Goal: Task Accomplishment & Management: Complete application form

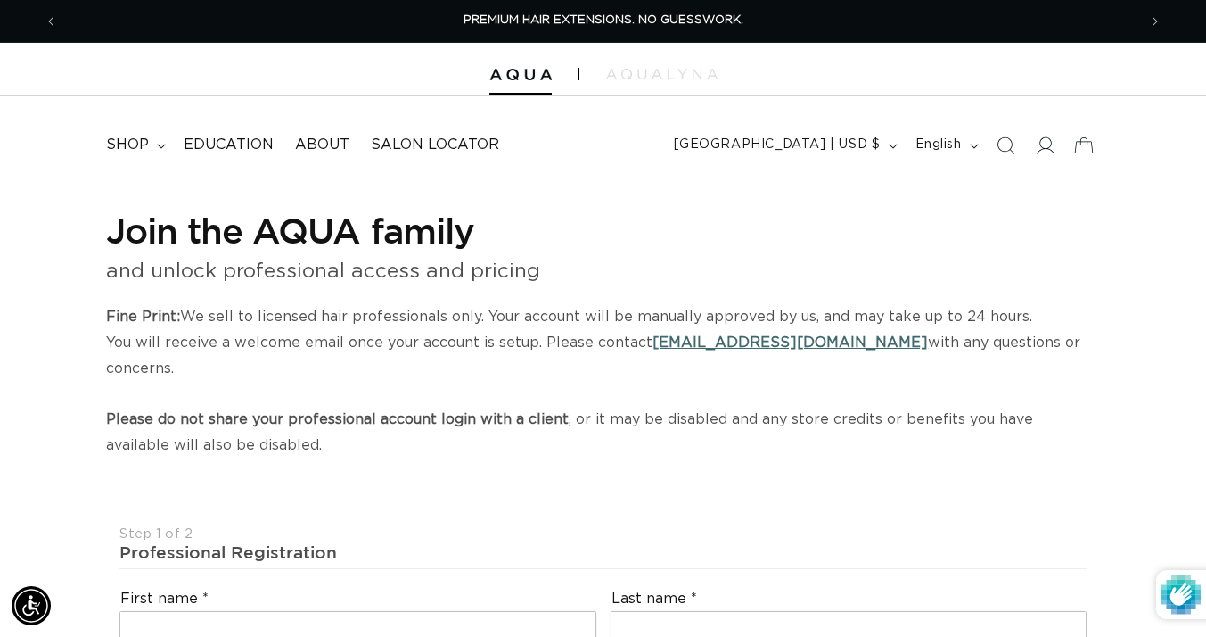
select select "US"
select select "[GEOGRAPHIC_DATA]"
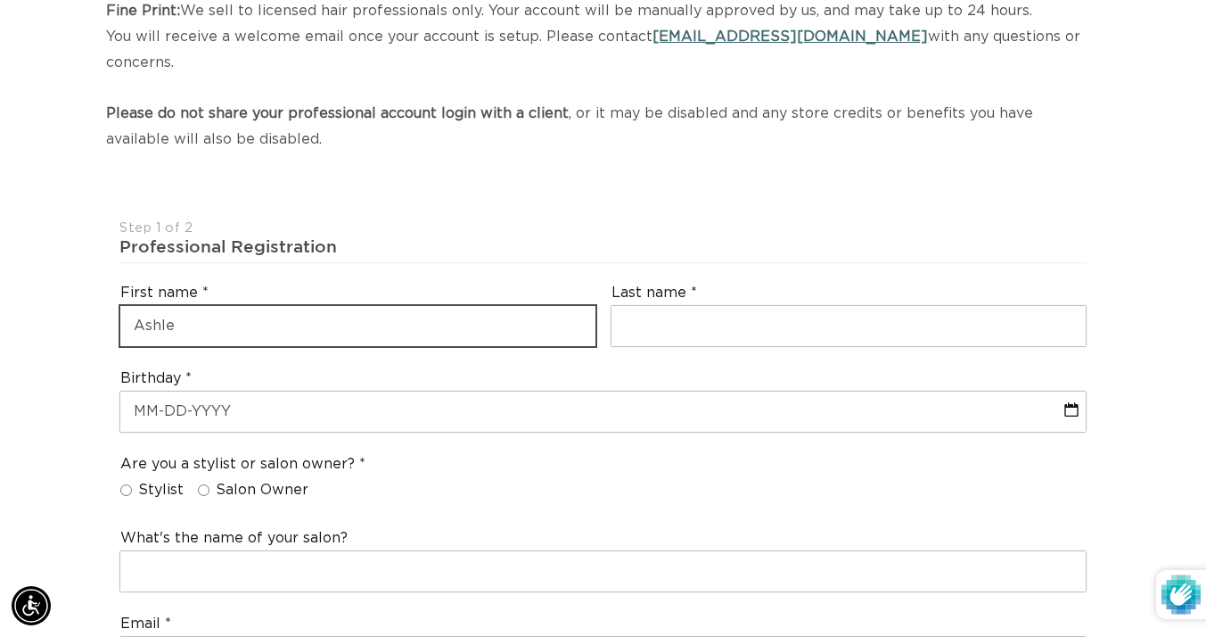
scroll to position [0, 1080]
type input "[PERSON_NAME]"
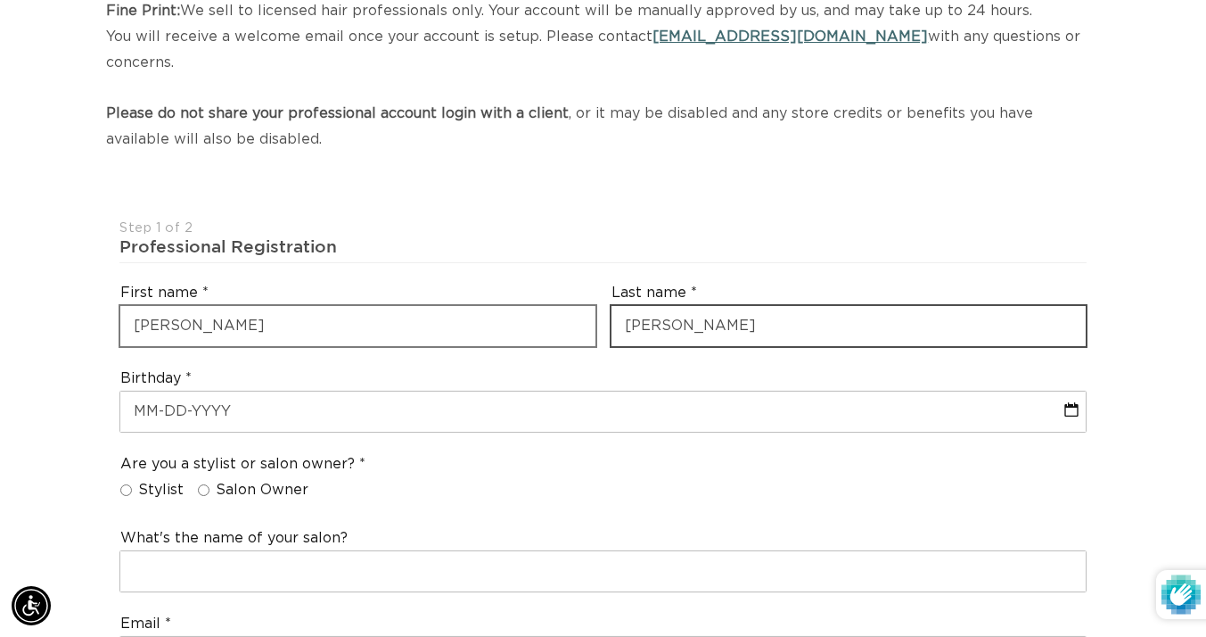
scroll to position [0, 2159]
type input "[PERSON_NAME]"
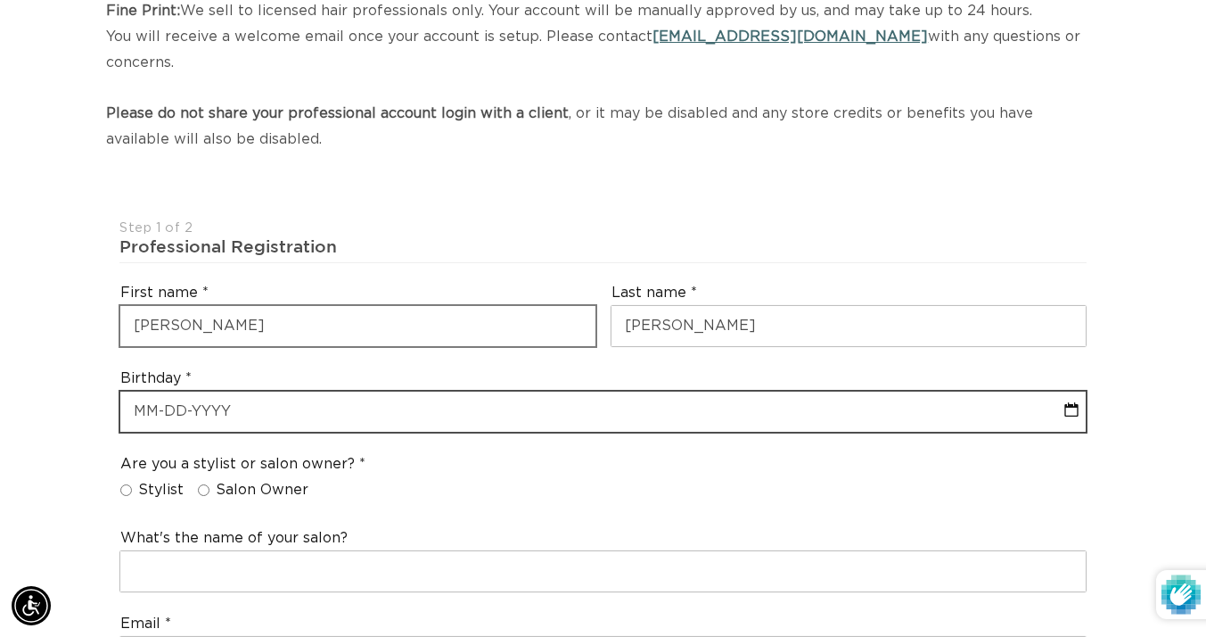
select select "7"
select select "2025"
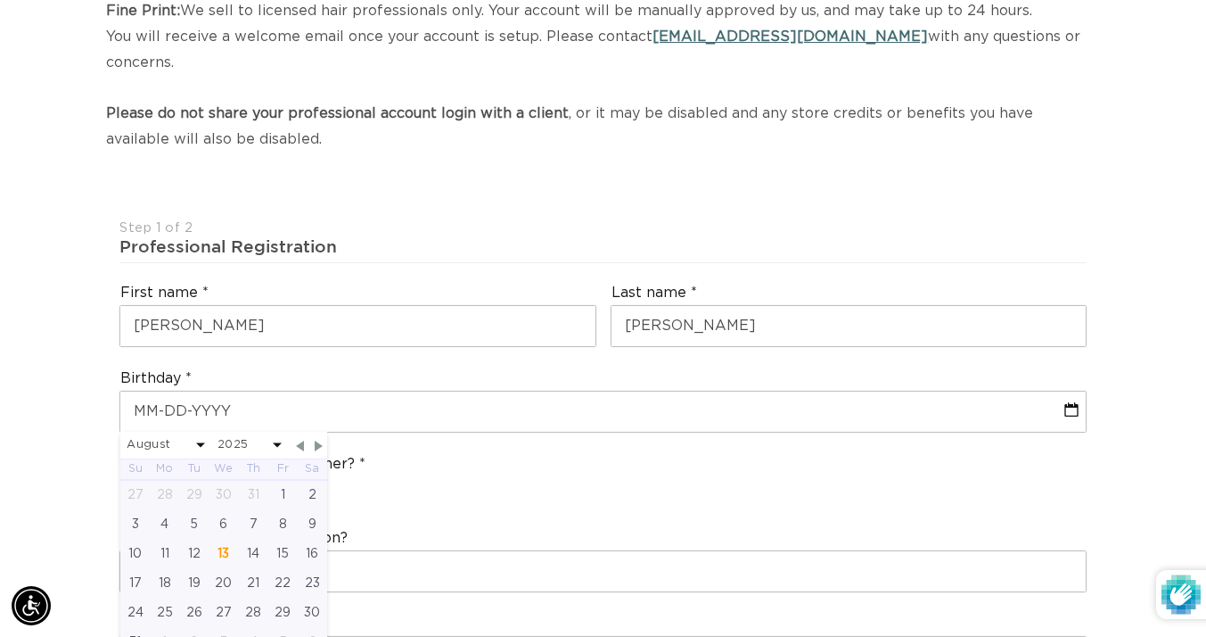
click at [198, 443] on span at bounding box center [200, 445] width 9 height 4
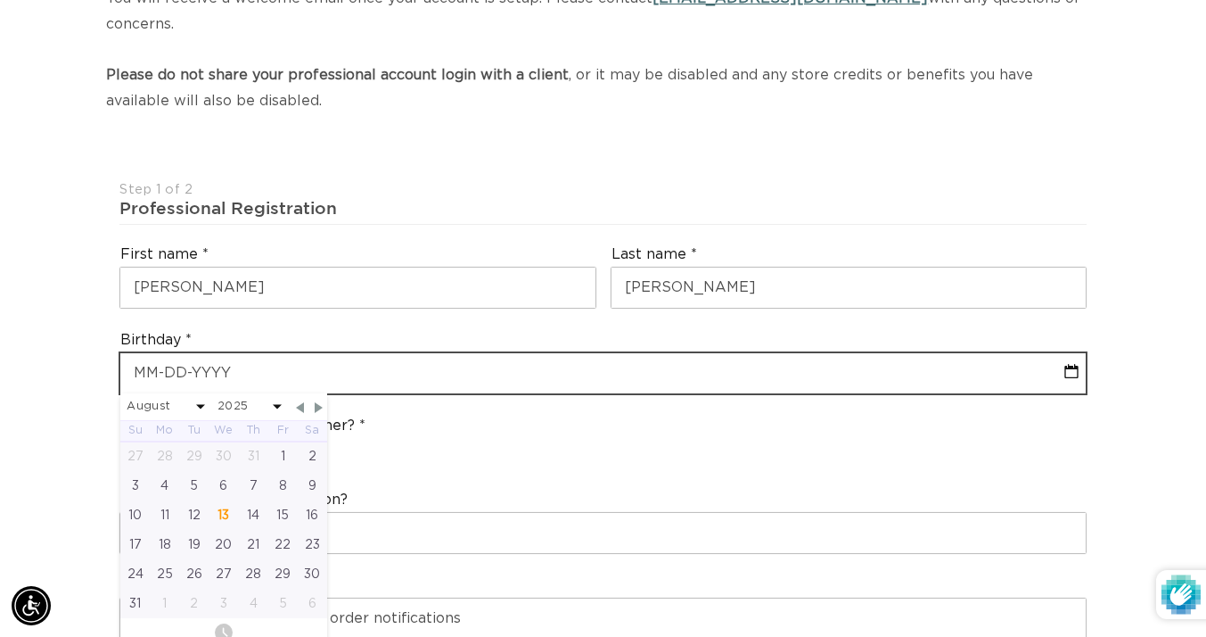
scroll to position [0, 1080]
click at [154, 353] on input "text" at bounding box center [602, 373] width 965 height 40
type input "0"
select select "7"
select select "2025"
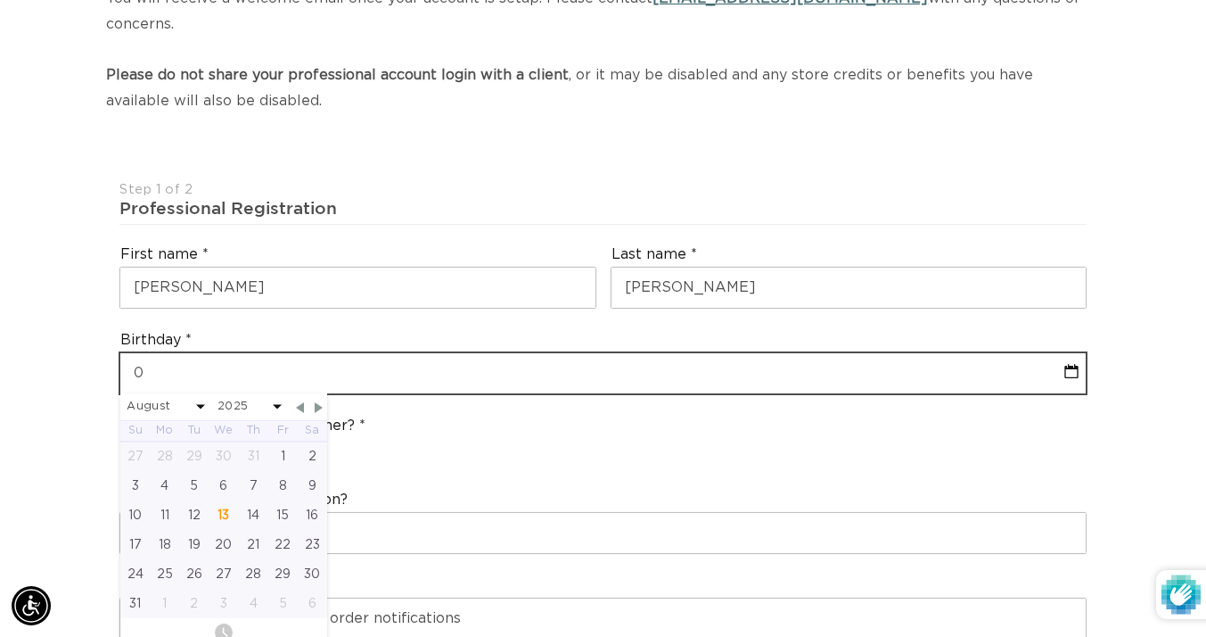
type input "05"
select select "7"
select select "2025"
type input "05-"
select select "7"
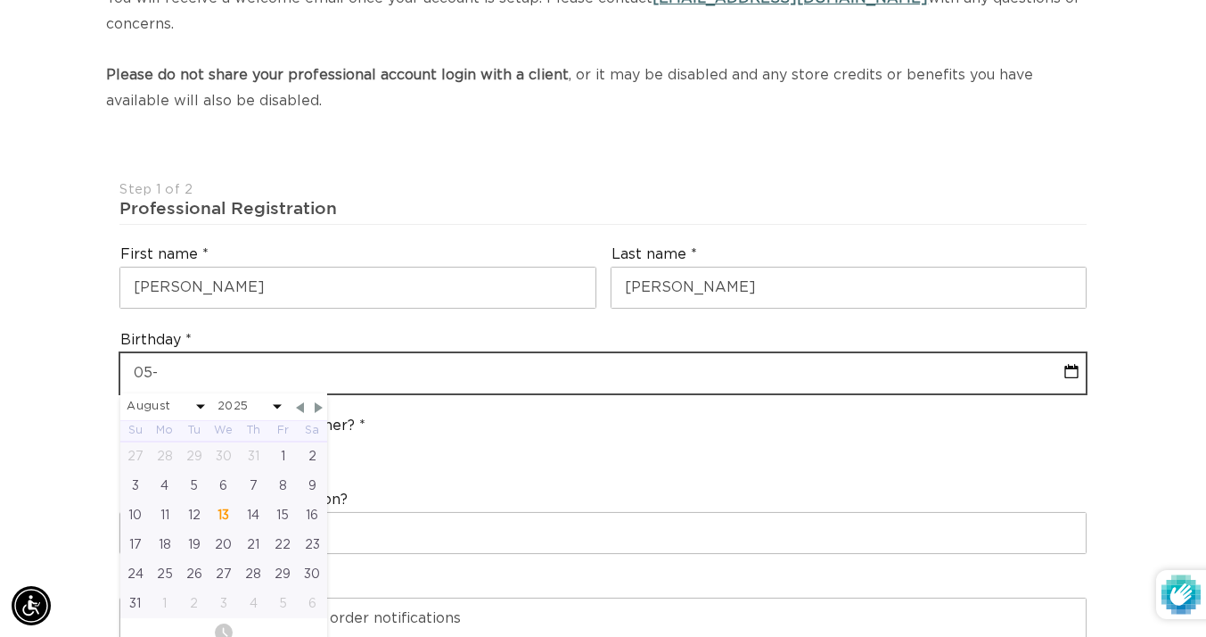
select select "2025"
type input "05-0"
select select "7"
select select "2025"
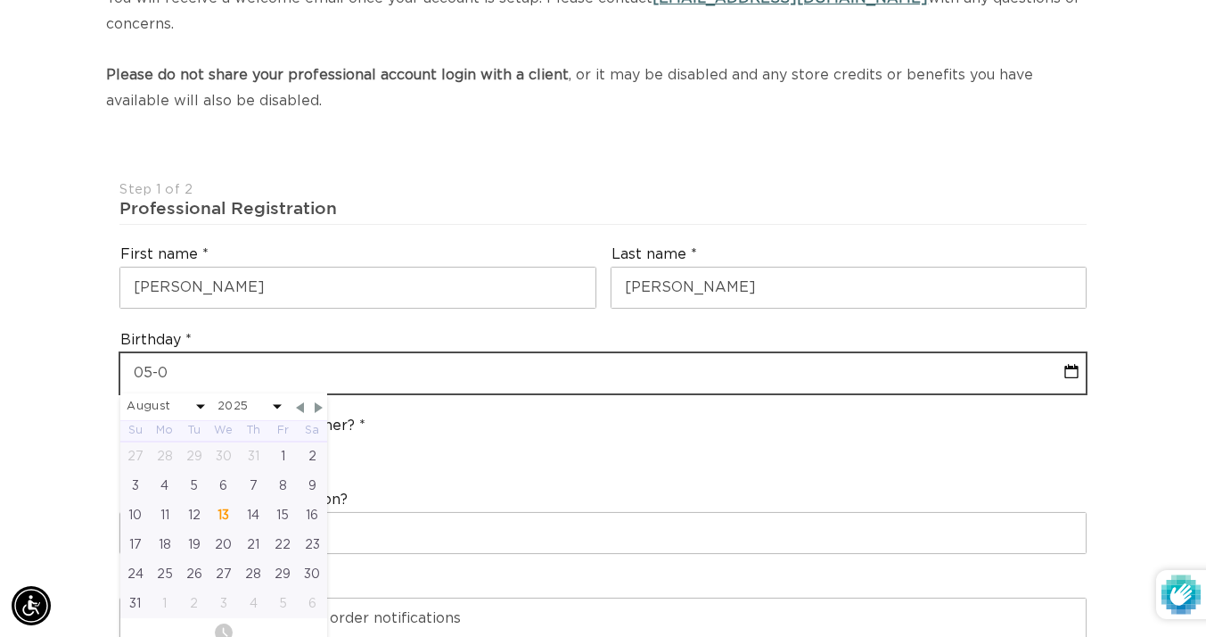
type input "05-08"
select select "7"
select select "2025"
type input "05-08-"
select select "7"
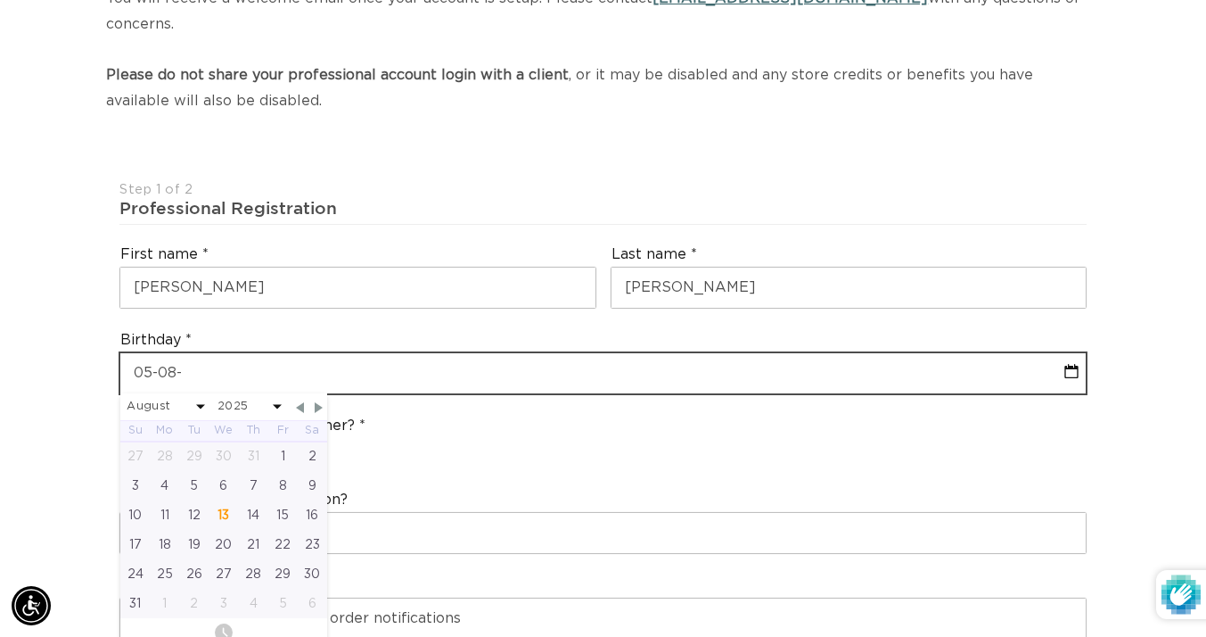
select select "2025"
type input "05-08-1"
select select "7"
select select "2025"
type input "[DATE]"
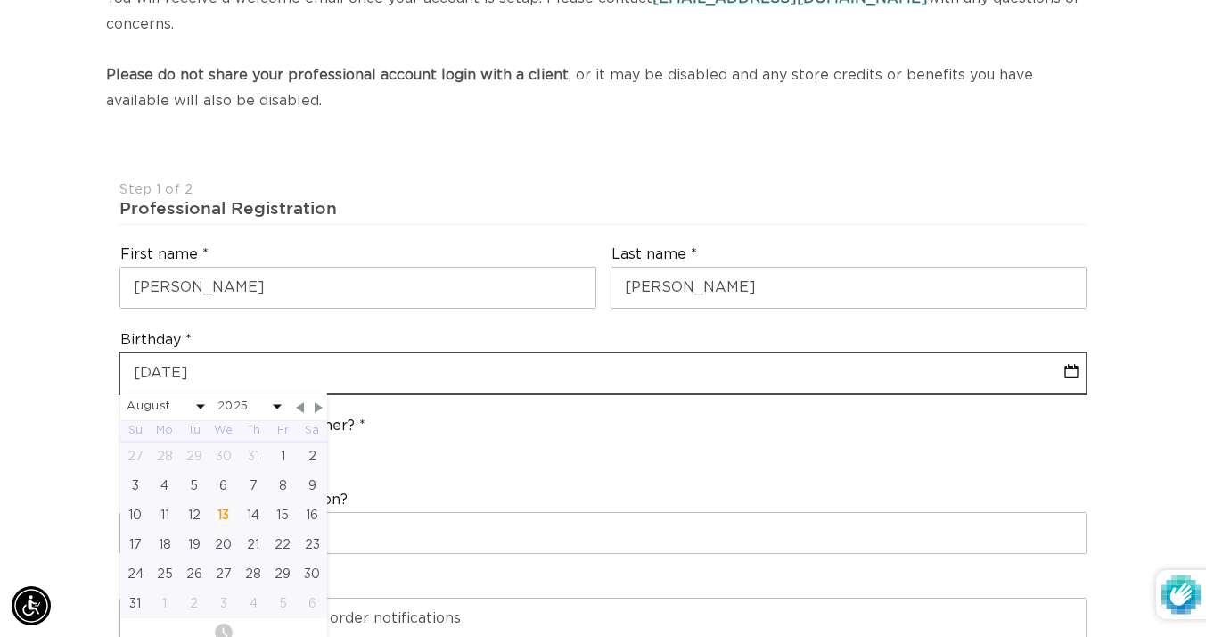
select select "7"
select select "2025"
type input "[DATE]"
select select "4"
select select "1983"
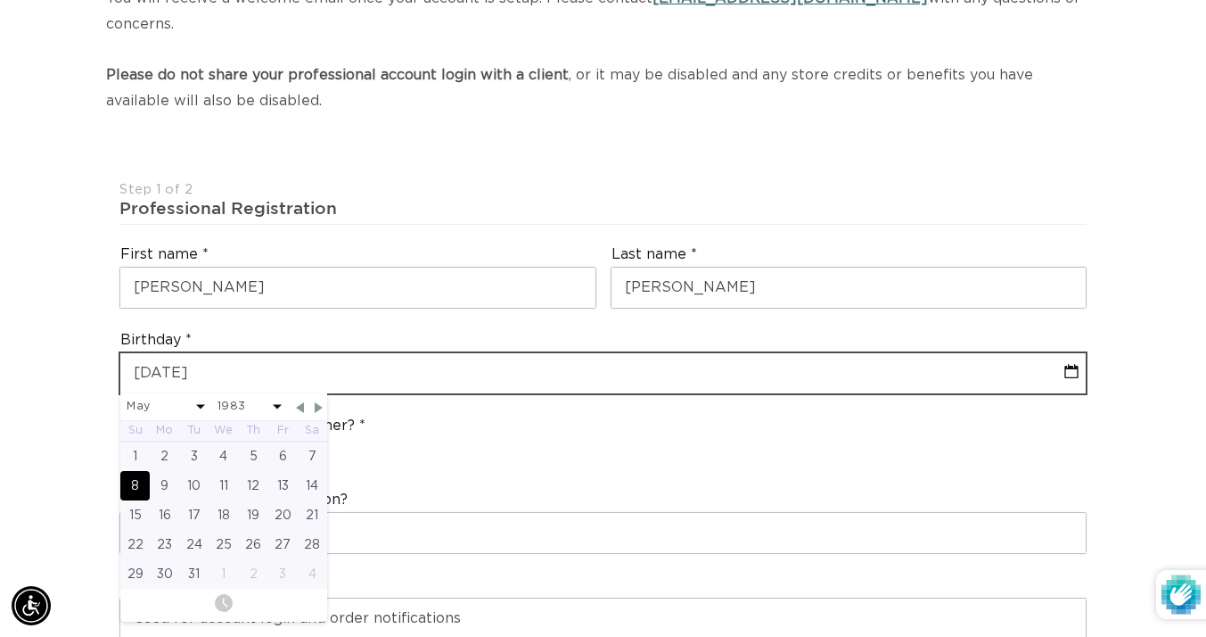
scroll to position [0, 0]
type input "[DATE]"
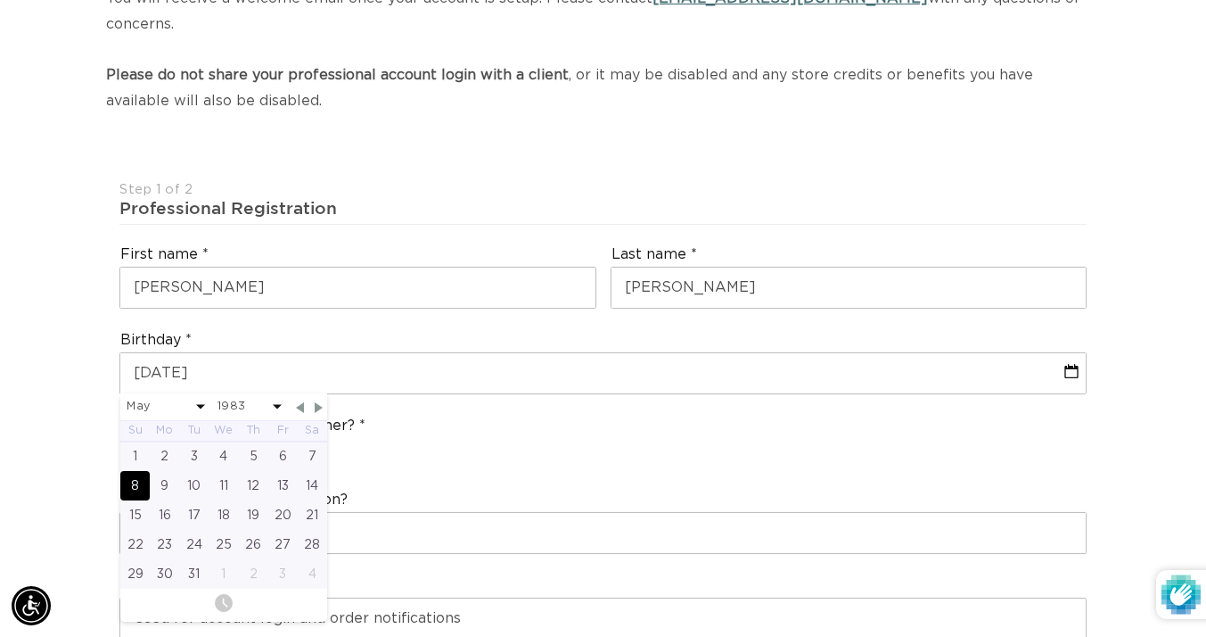
click at [139, 471] on div "8" at bounding box center [134, 485] width 29 height 29
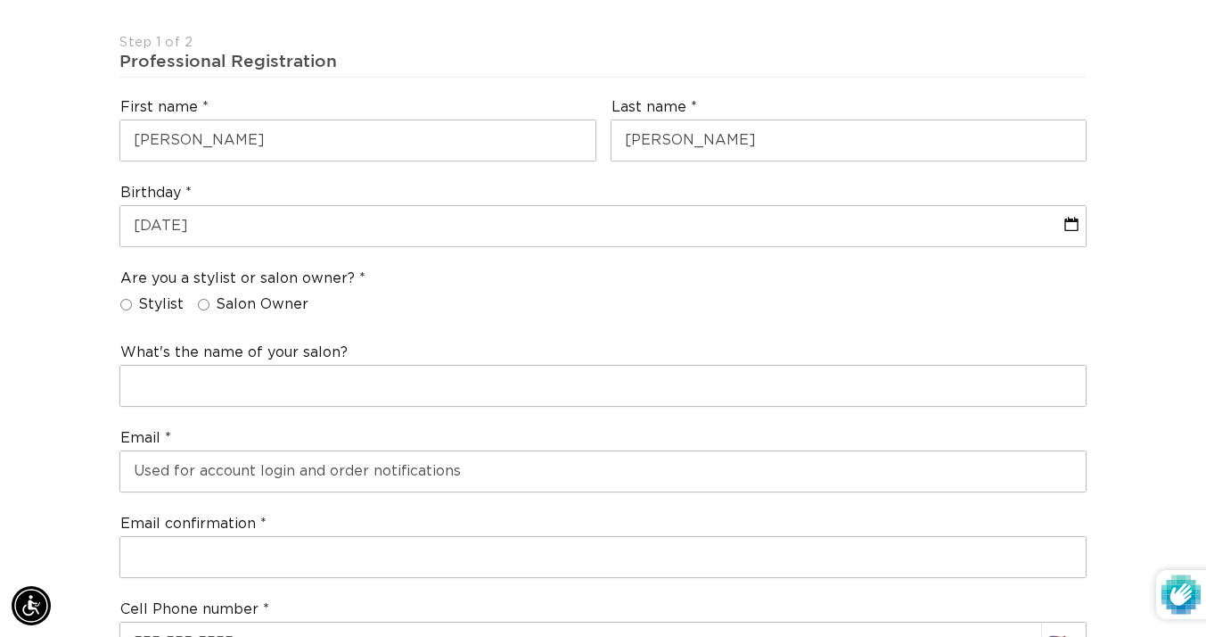
scroll to position [0, 1080]
click at [161, 295] on span "Stylist" at bounding box center [160, 304] width 45 height 19
click at [132, 299] on input "Stylist" at bounding box center [126, 305] width 12 height 12
radio input "true"
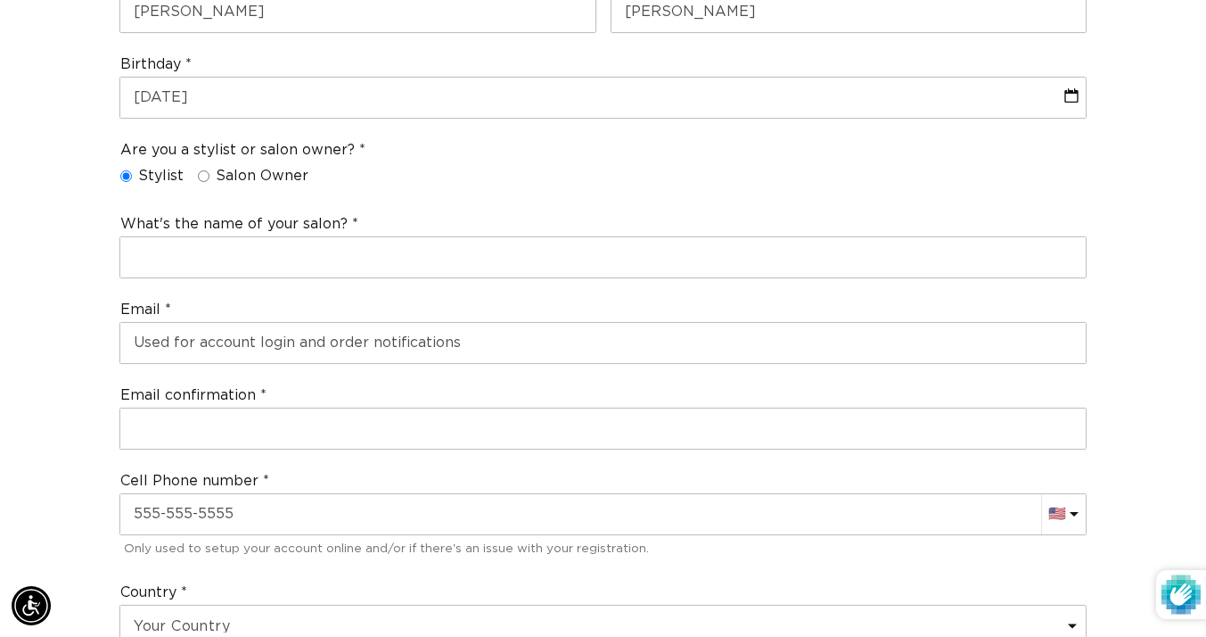
scroll to position [0, 0]
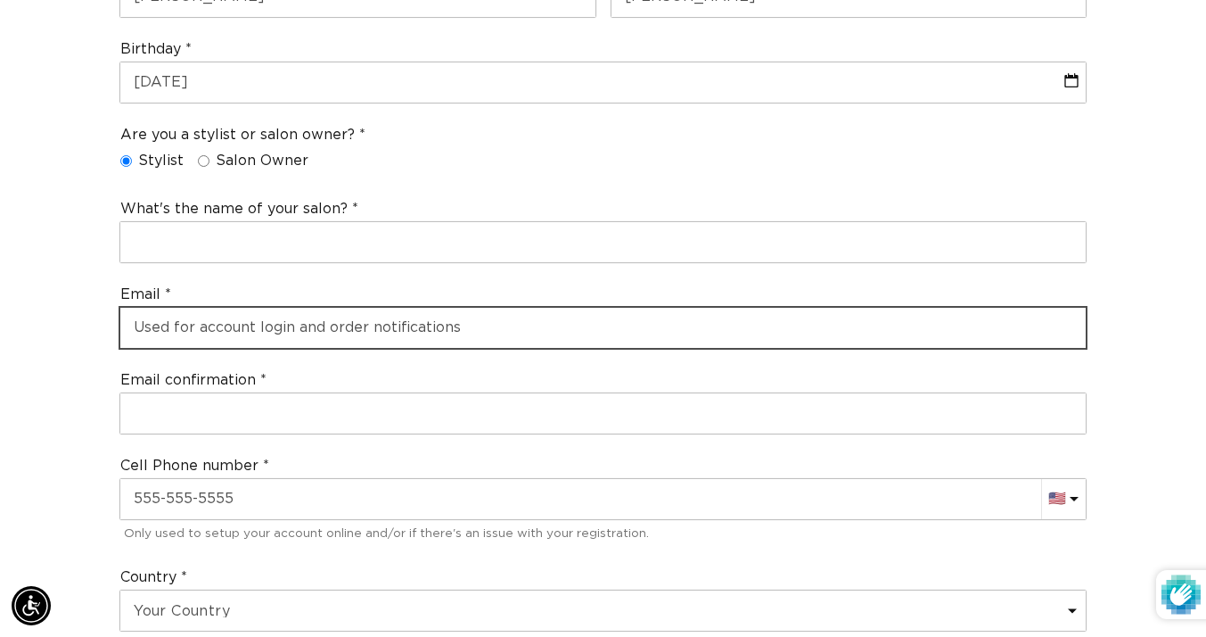
type input "[EMAIL_ADDRESS][DOMAIN_NAME]"
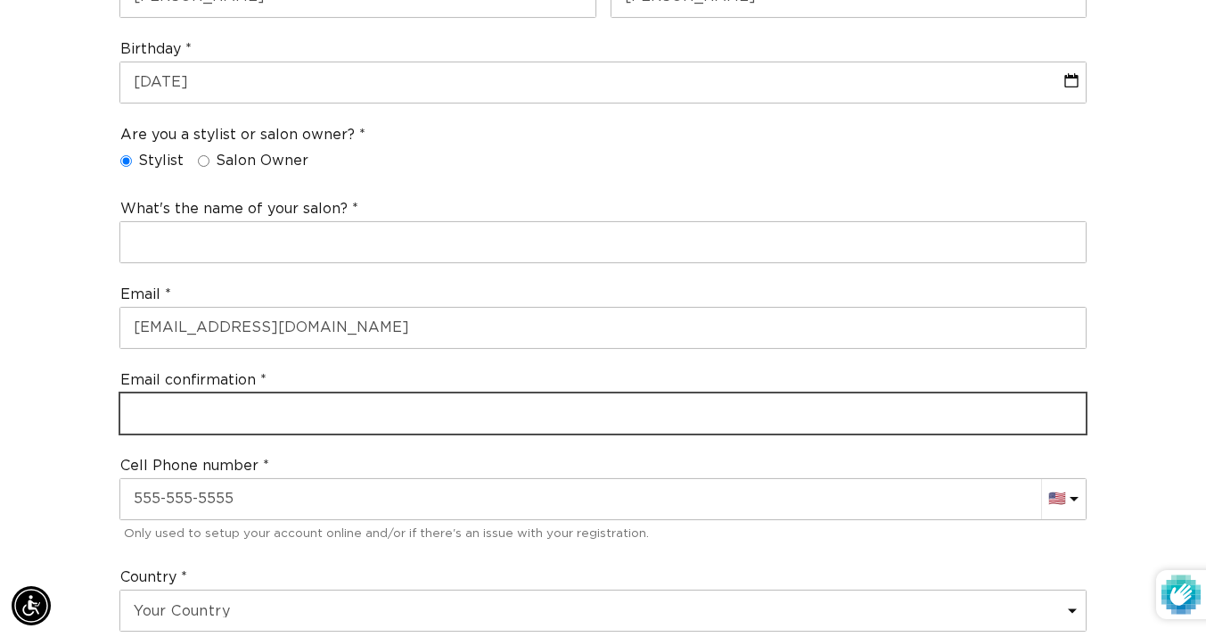
scroll to position [0, 2159]
type input "[EMAIL_ADDRESS][DOMAIN_NAME]"
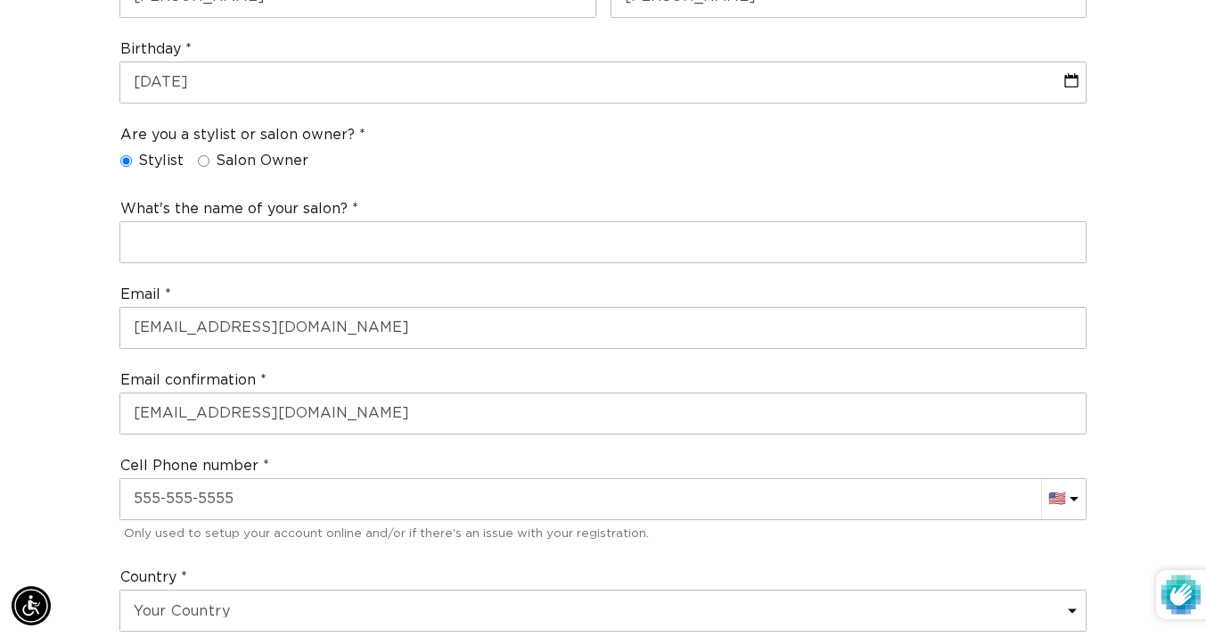
click at [52, 396] on div "Join the AQUA family and unlock professional access and pricing Fine Print: We …" at bounding box center [603, 597] width 1206 height 2099
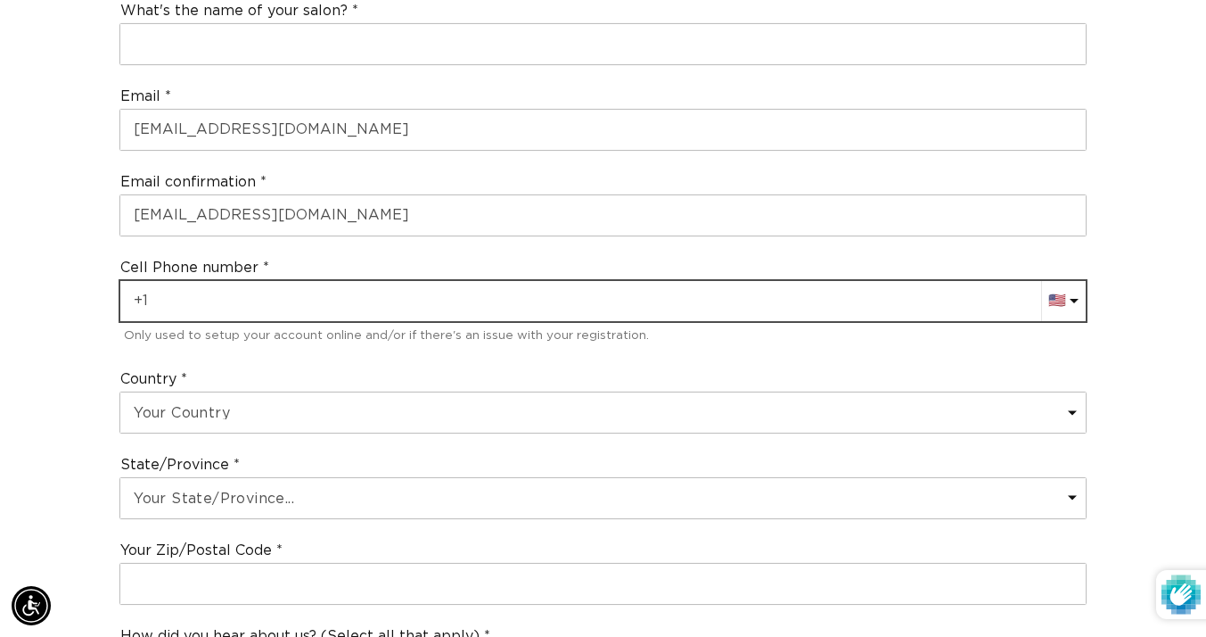
scroll to position [0, 0]
type input "[PHONE_NUMBER]"
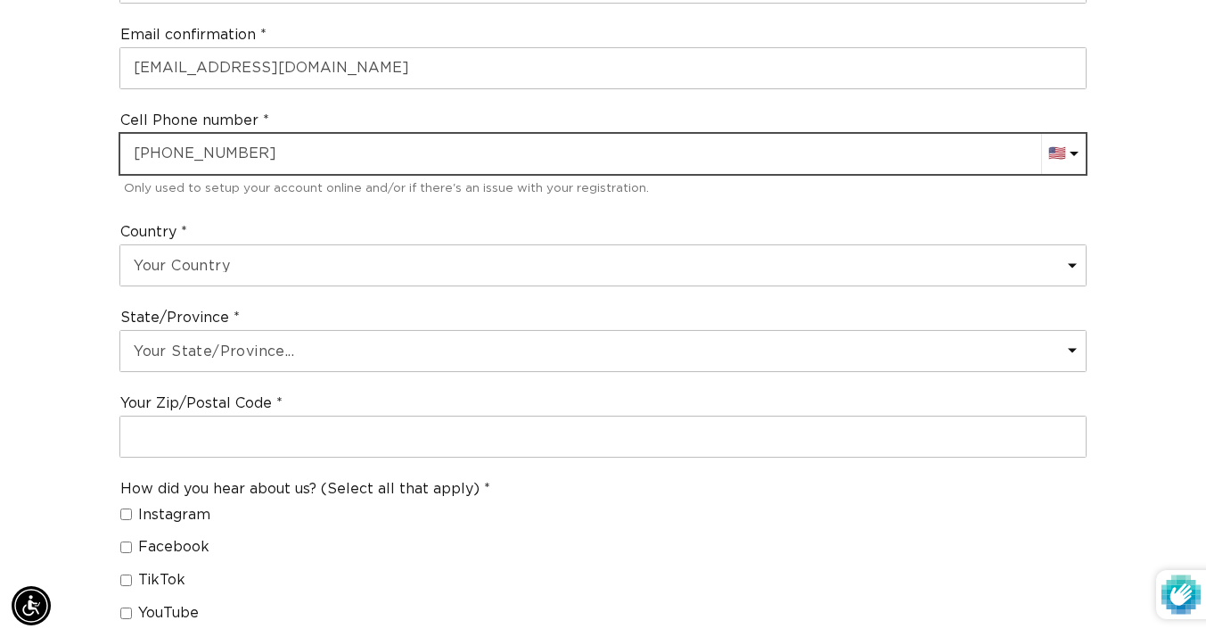
scroll to position [995, 1]
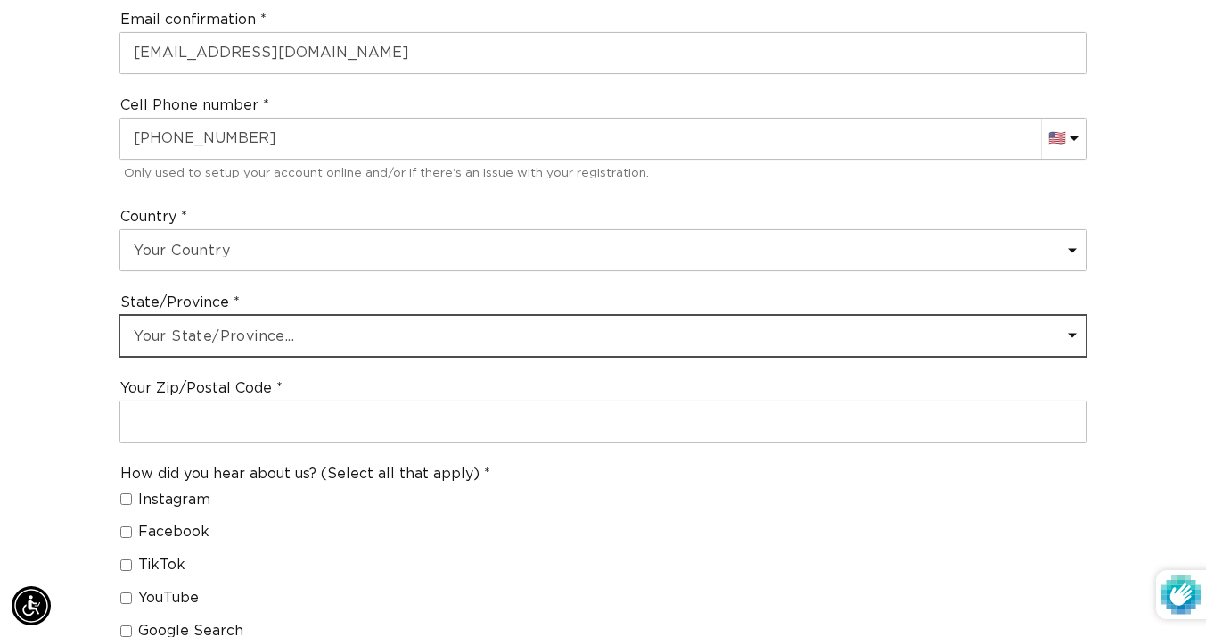
select select "[US_STATE]"
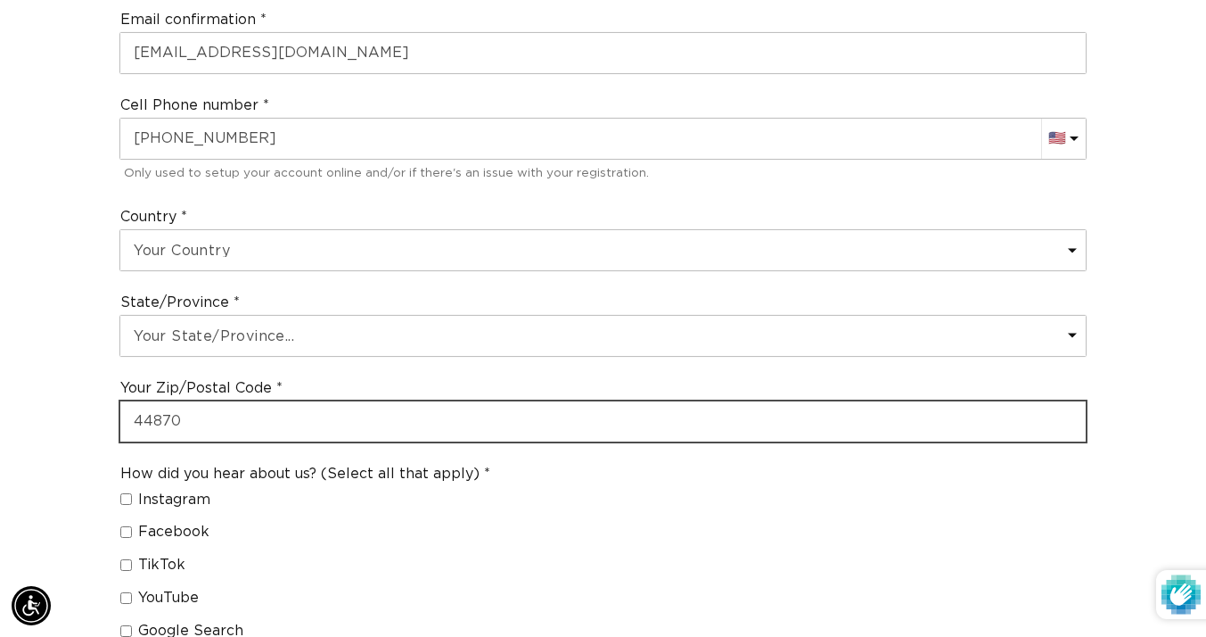
type input "44870"
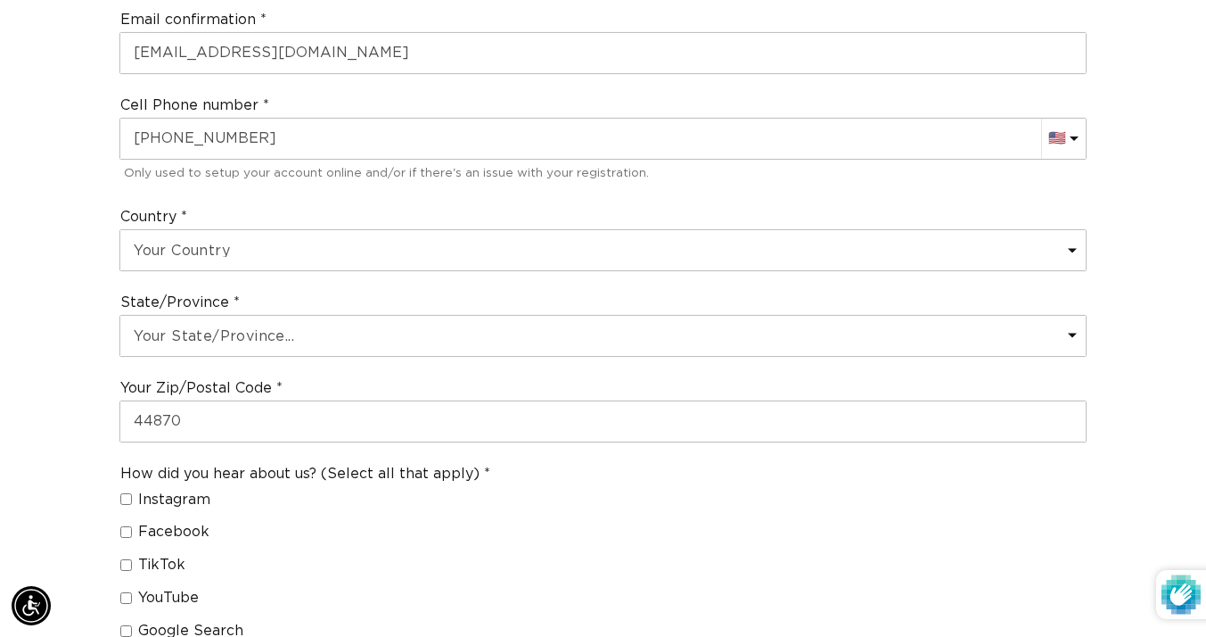
click at [41, 388] on div "Join the AQUA family and unlock professional access and pricing Fine Print: We …" at bounding box center [603, 237] width 1206 height 2099
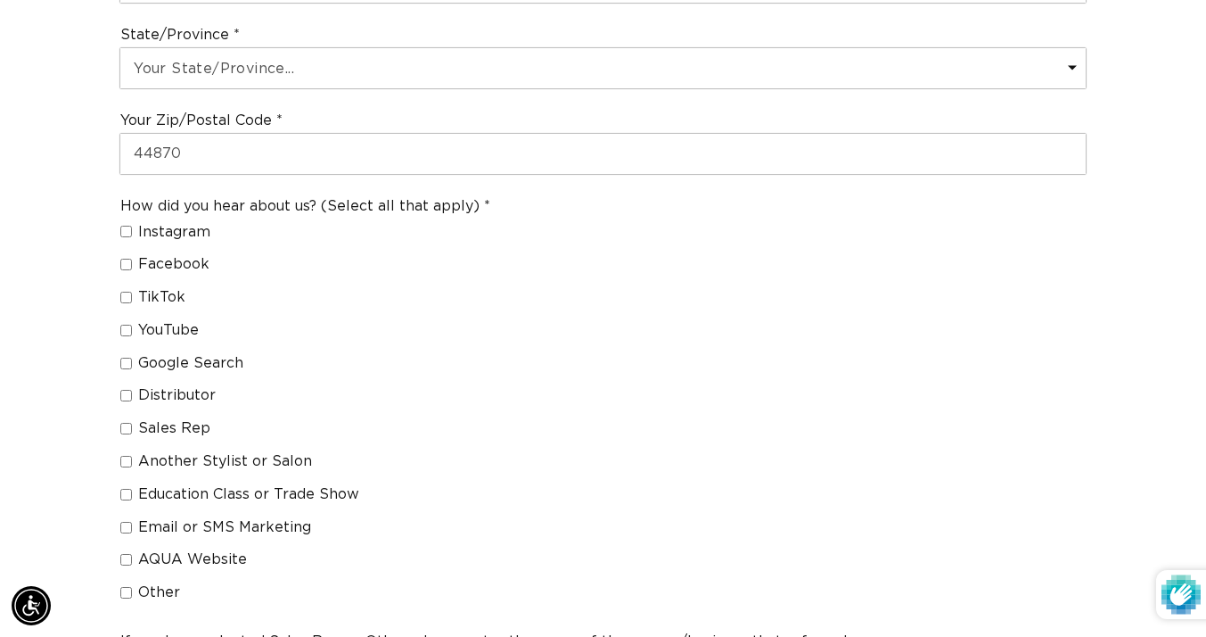
scroll to position [1265, 0]
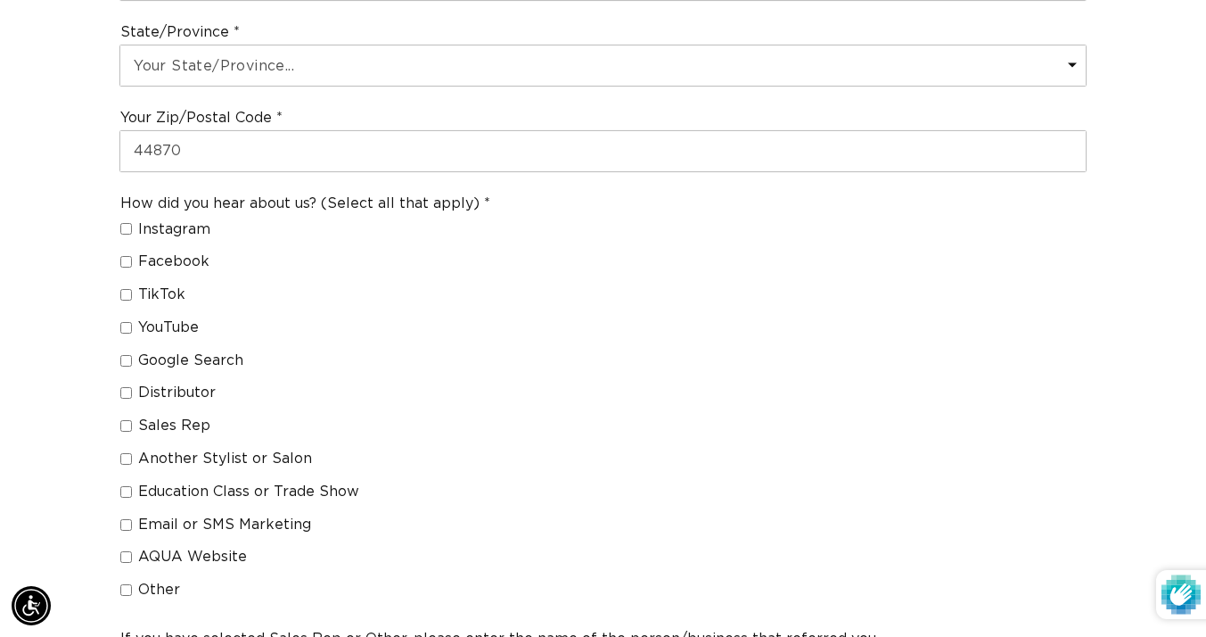
click at [138, 449] on span "Another Stylist or Salon" at bounding box center [225, 458] width 174 height 19
click at [132, 453] on input "Another Stylist or Salon" at bounding box center [126, 459] width 12 height 12
checkbox input "true"
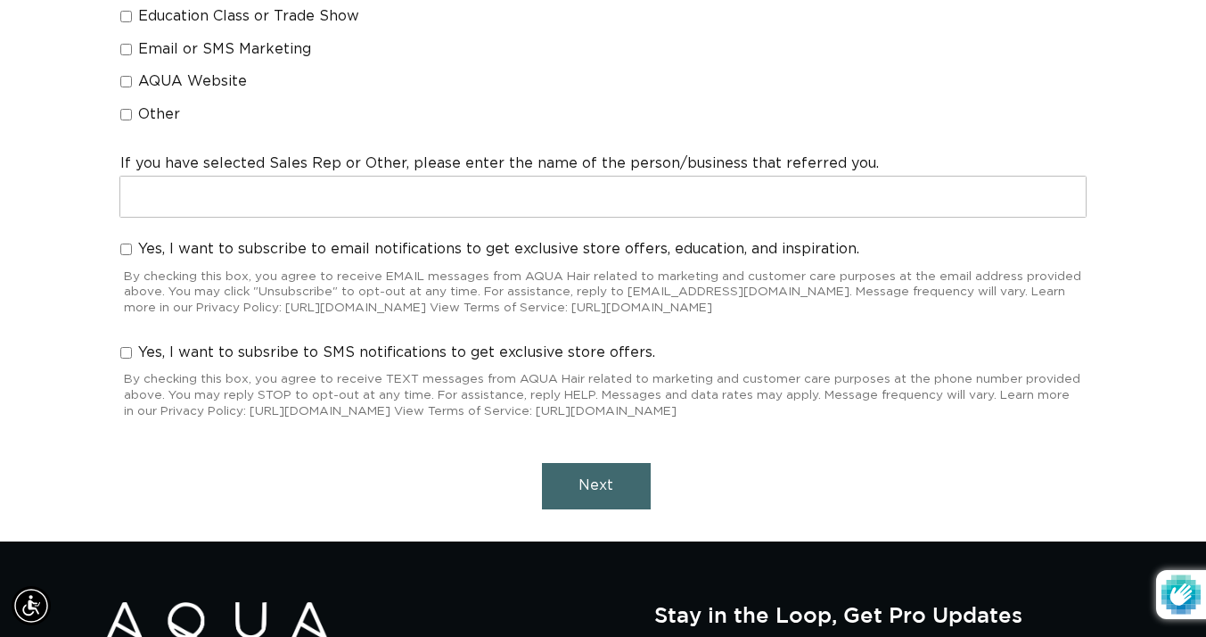
click at [125, 243] on input "Yes, I want to subscribe to email notifications to get exclusive store offers, …" at bounding box center [126, 249] width 12 height 12
checkbox input "true"
click at [127, 347] on input "Yes, I want to subsribe to SMS notifications to get exclusive store offers." at bounding box center [126, 353] width 12 height 12
checkbox input "true"
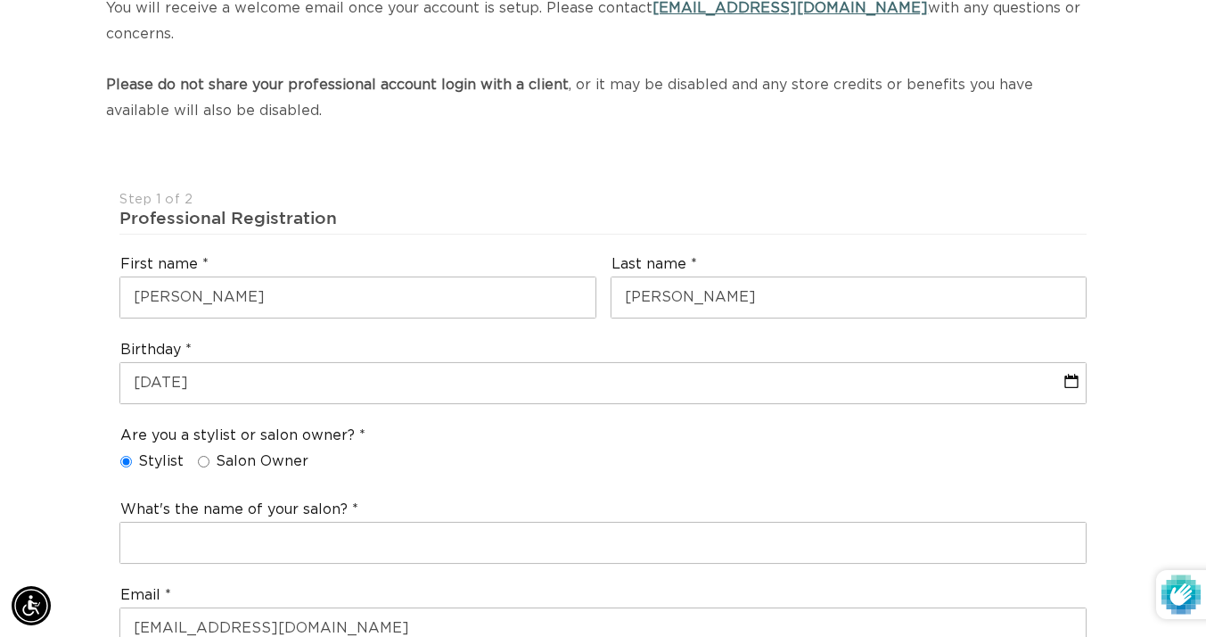
scroll to position [0, 2159]
